Goal: Task Accomplishment & Management: Manage account settings

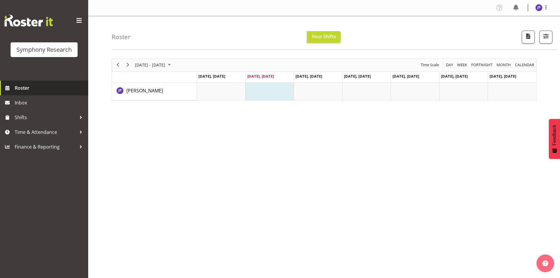
click at [28, 87] on span "Roster" at bounding box center [50, 87] width 71 height 9
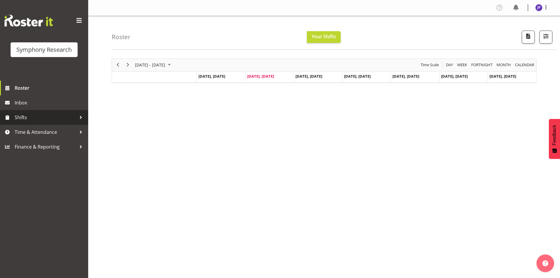
click at [27, 118] on span "Shifts" at bounding box center [46, 117] width 62 height 9
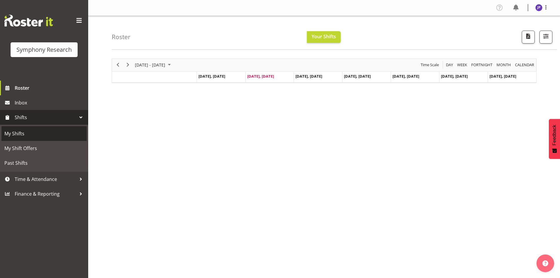
click at [19, 132] on span "My Shifts" at bounding box center [43, 133] width 79 height 9
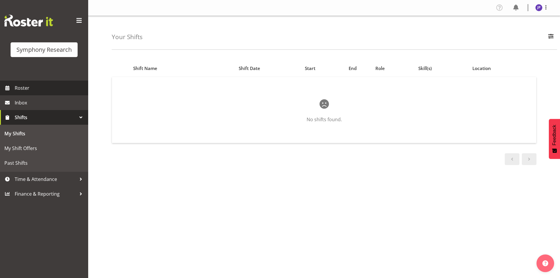
click at [23, 87] on span "Roster" at bounding box center [50, 87] width 71 height 9
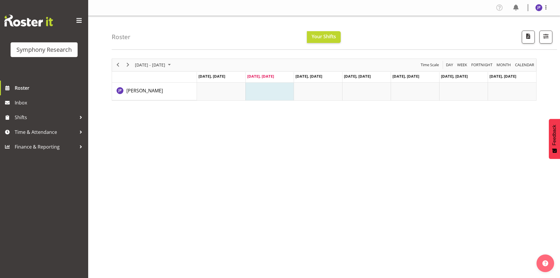
click at [81, 18] on span at bounding box center [78, 20] width 9 height 9
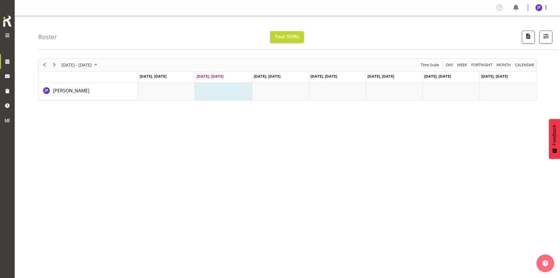
click at [9, 33] on span at bounding box center [7, 35] width 7 height 7
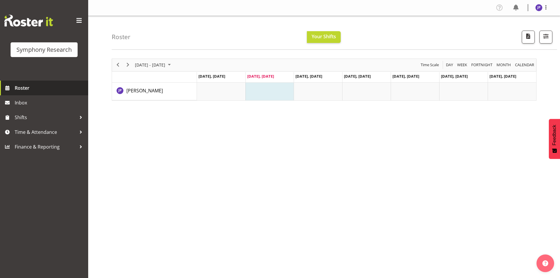
click at [23, 85] on span "Roster" at bounding box center [50, 87] width 71 height 9
